Goal: Book appointment/travel/reservation

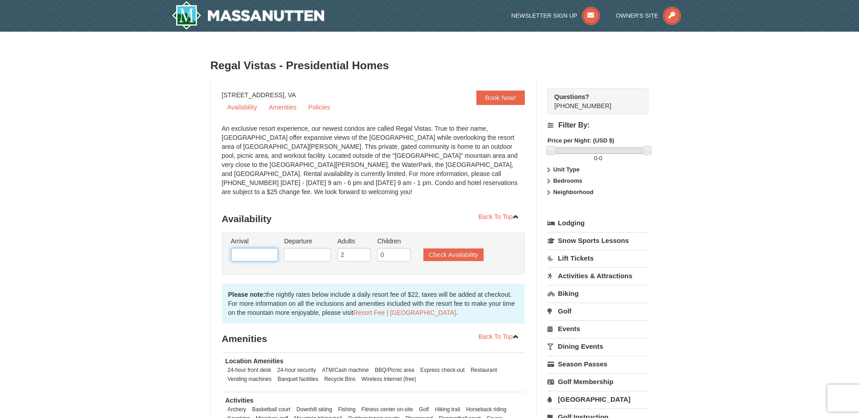
click at [266, 248] on input "text" at bounding box center [254, 255] width 47 height 14
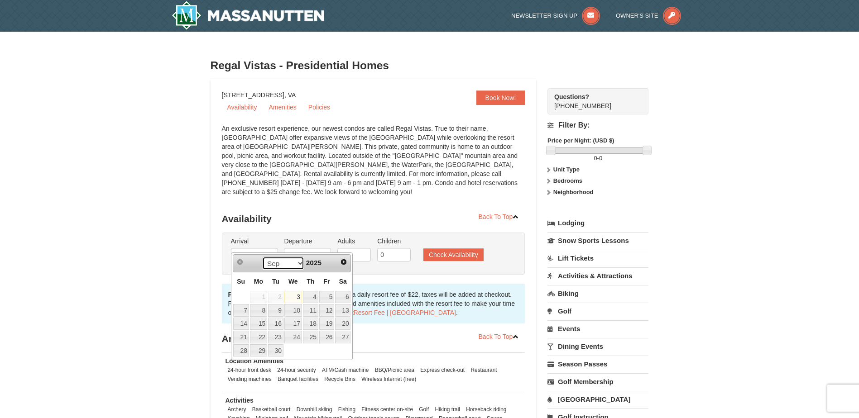
click at [294, 263] on select "Sep Oct Nov Dec" at bounding box center [283, 264] width 42 height 14
click at [292, 353] on link "26" at bounding box center [293, 350] width 18 height 13
type input "11/26/2025"
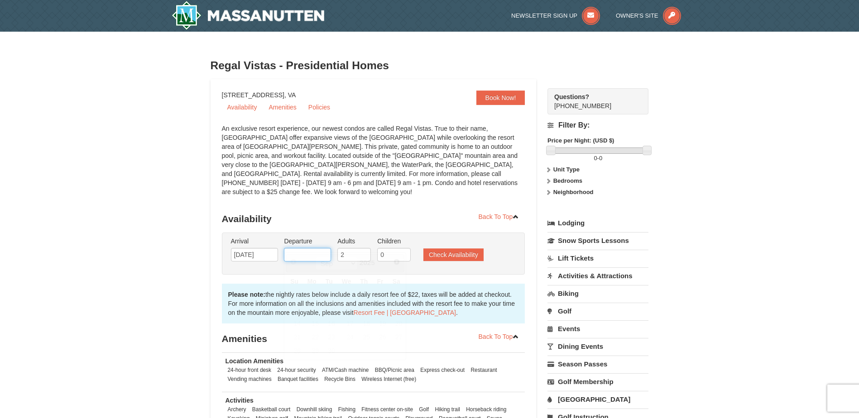
click at [301, 248] on input "text" at bounding box center [307, 255] width 47 height 14
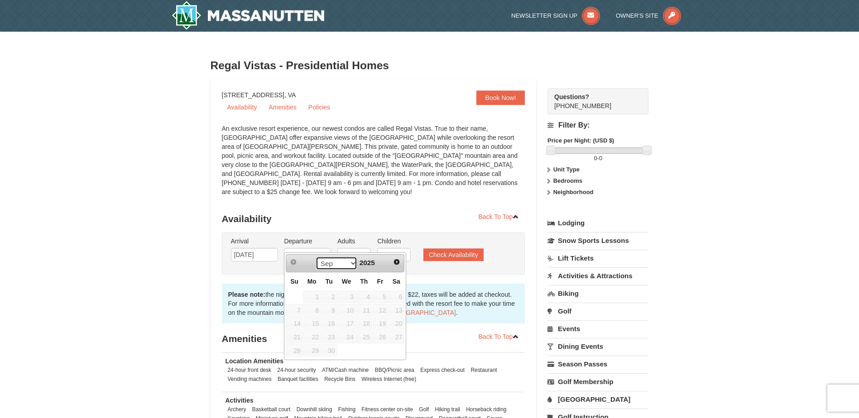
click at [349, 265] on select "Sep Oct Nov Dec" at bounding box center [337, 264] width 42 height 14
click at [296, 363] on link "30" at bounding box center [294, 364] width 16 height 13
type input "11/30/2025"
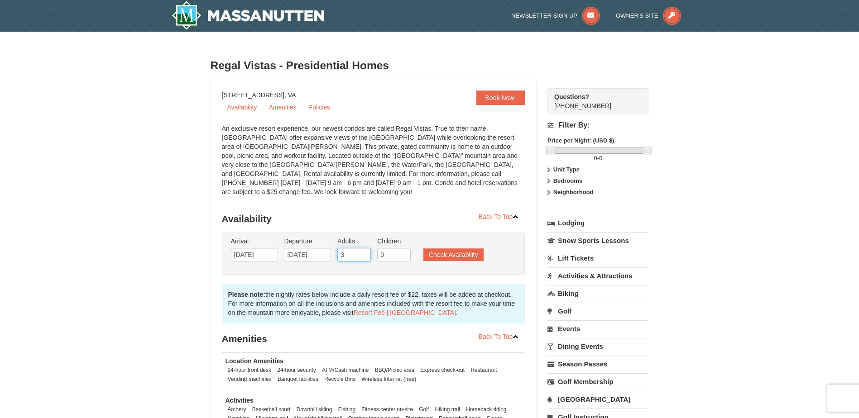
click at [362, 248] on input "3" at bounding box center [353, 255] width 33 height 14
click at [362, 248] on input "4" at bounding box center [353, 255] width 33 height 14
click at [362, 248] on input "5" at bounding box center [353, 255] width 33 height 14
type input "6"
click at [362, 248] on input "6" at bounding box center [353, 255] width 33 height 14
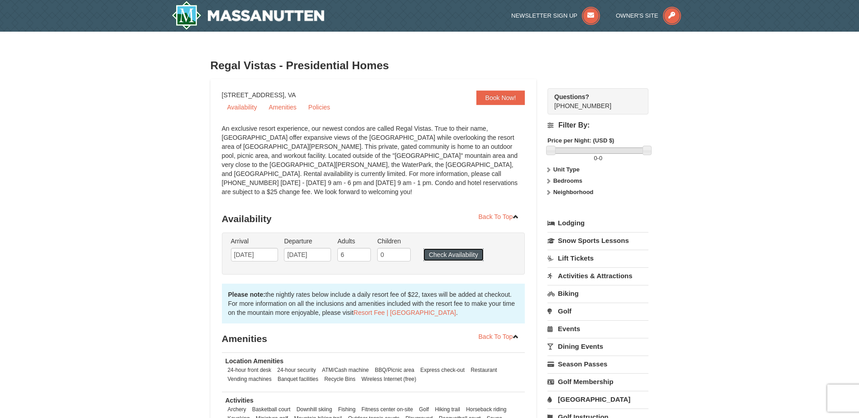
click at [444, 249] on button "Check Availability" at bounding box center [453, 255] width 60 height 13
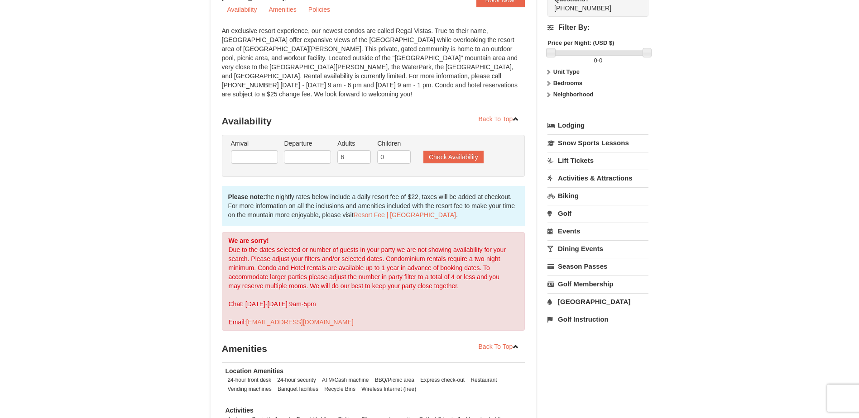
scroll to position [65, 0]
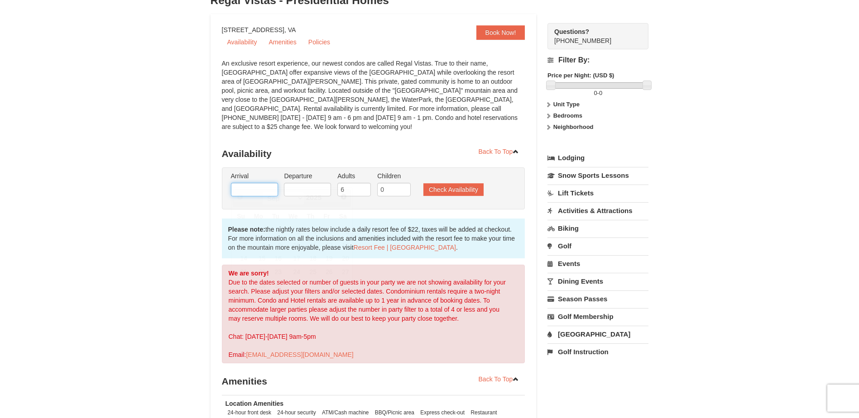
click at [273, 183] on input "text" at bounding box center [254, 190] width 47 height 14
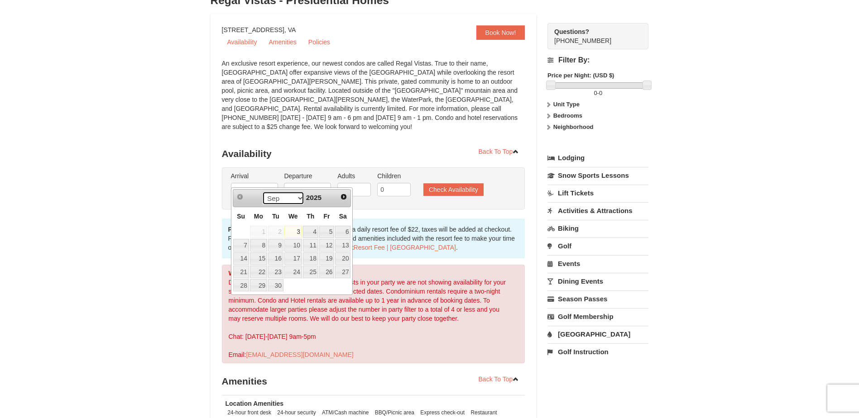
click at [296, 196] on select "Sep Oct Nov Dec" at bounding box center [283, 198] width 42 height 14
click at [250, 249] on link "6" at bounding box center [258, 245] width 17 height 13
type input "[DATE]"
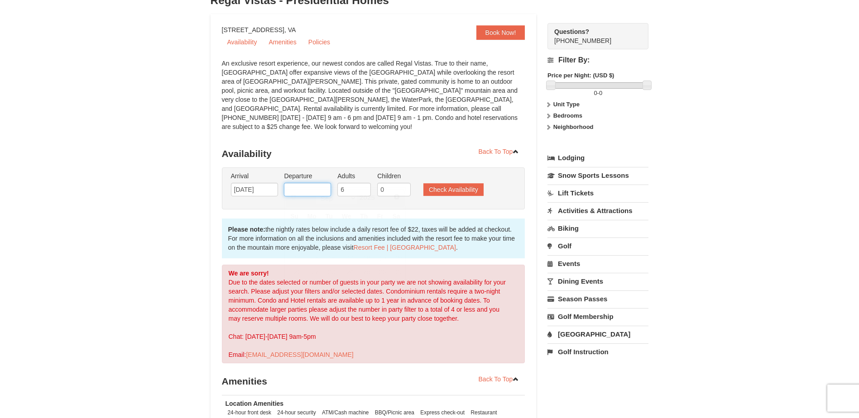
click at [305, 183] on input "text" at bounding box center [307, 190] width 47 height 14
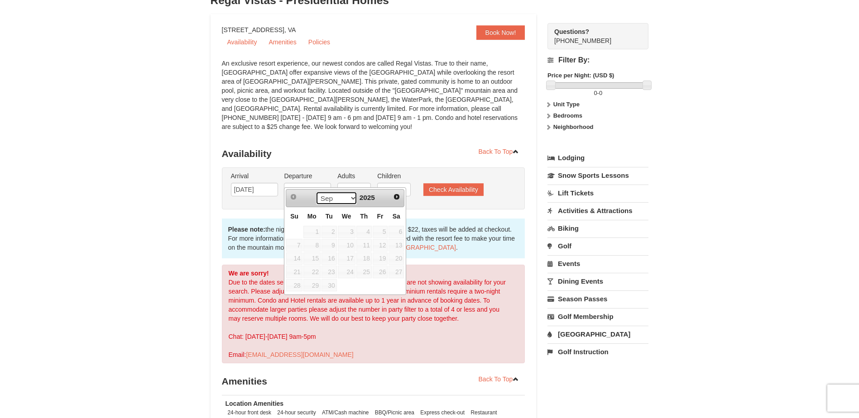
drag, startPoint x: 351, startPoint y: 200, endPoint x: 349, endPoint y: 204, distance: 4.9
click at [351, 200] on select "Sep Oct Nov Dec" at bounding box center [337, 198] width 42 height 14
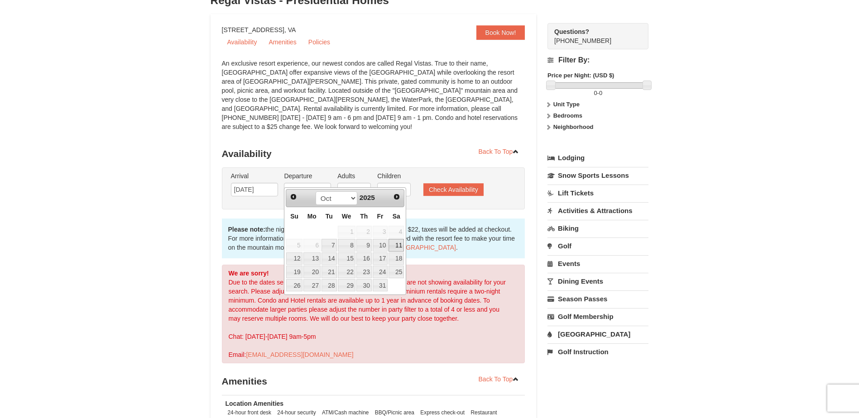
click at [397, 249] on link "11" at bounding box center [395, 245] width 15 height 13
type input "[DATE]"
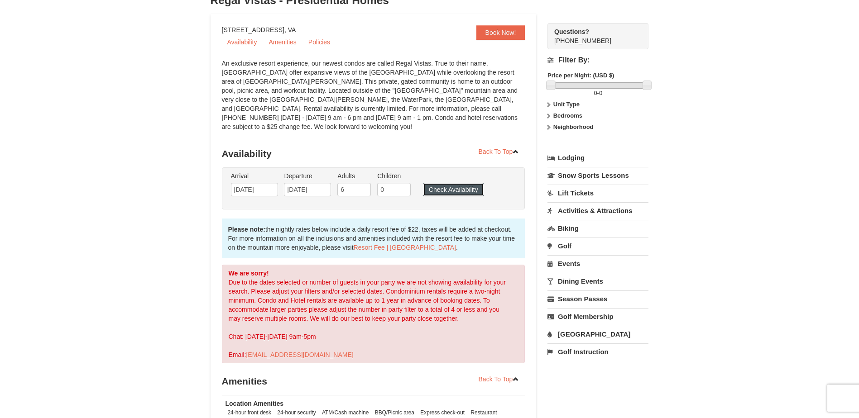
click at [452, 183] on button "Check Availability" at bounding box center [453, 189] width 60 height 13
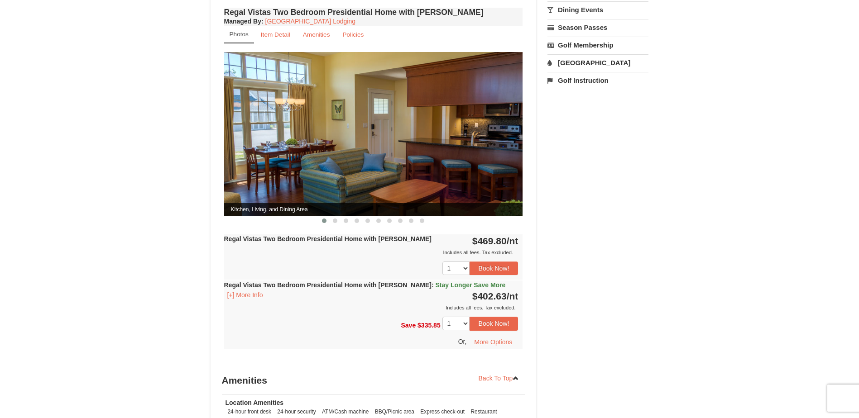
scroll to position [382, 0]
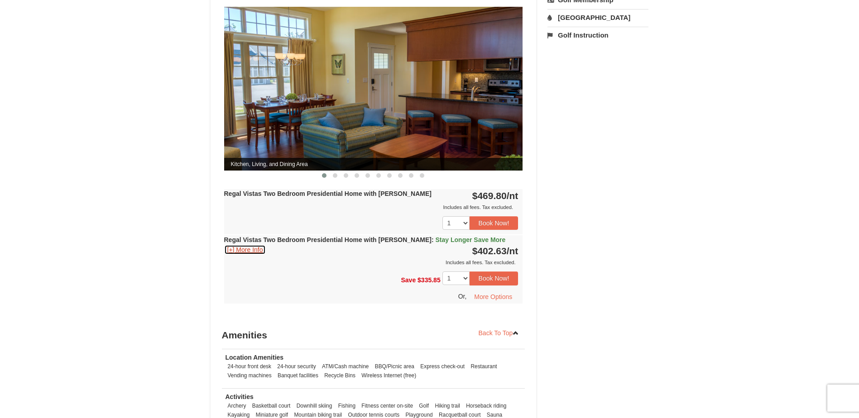
click at [249, 245] on button "[+] More Info" at bounding box center [245, 250] width 42 height 10
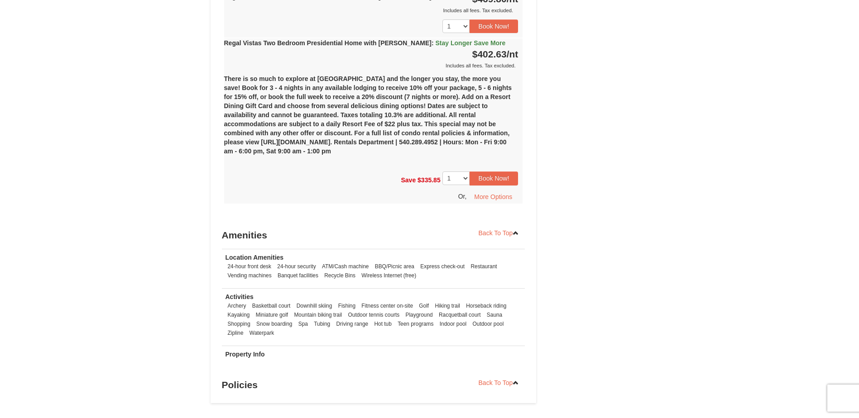
scroll to position [563, 0]
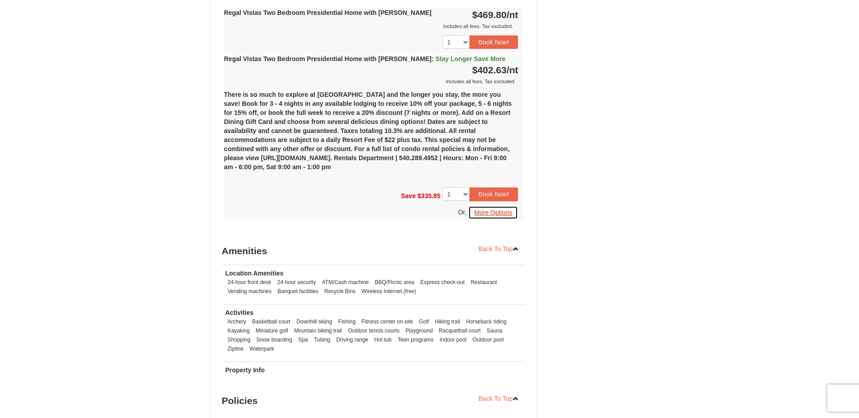
click at [496, 206] on button "More Options" at bounding box center [493, 213] width 50 height 14
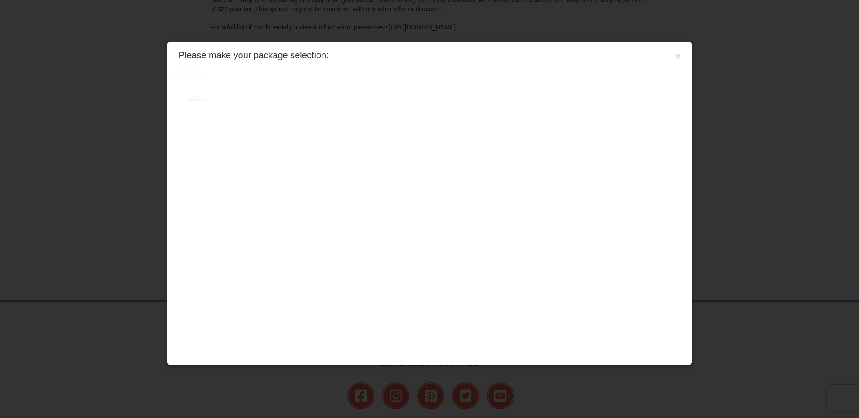
scroll to position [266, 0]
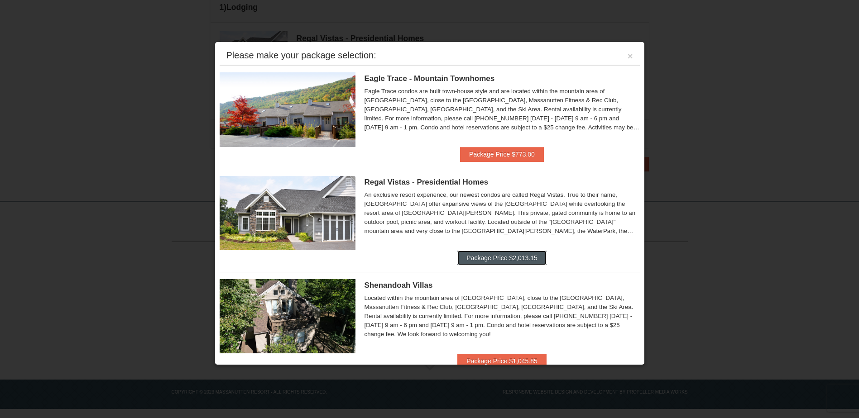
click at [515, 255] on button "Package Price $2,013.15" at bounding box center [501, 258] width 89 height 14
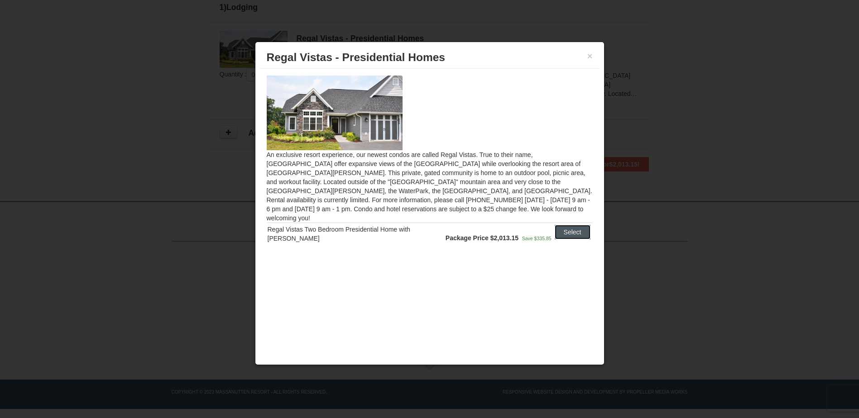
click at [565, 225] on button "Select" at bounding box center [573, 232] width 36 height 14
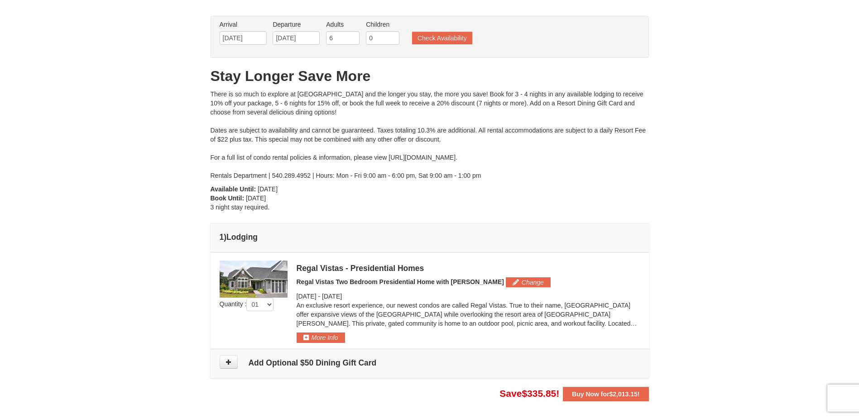
scroll to position [0, 0]
